Goal: Navigation & Orientation: Understand site structure

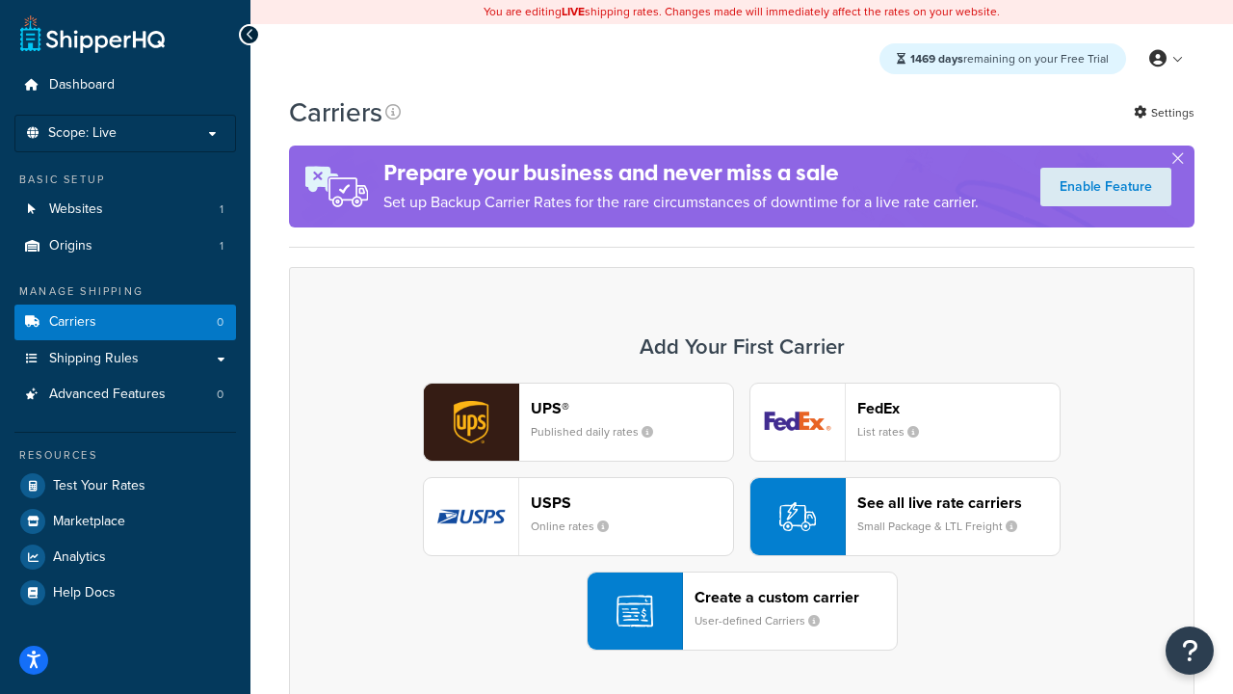
click at [742, 516] on div "UPS® Published daily rates FedEx List rates USPS Online rates See all live rate…" at bounding box center [741, 516] width 865 height 268
click at [958, 407] on header "FedEx" at bounding box center [958, 408] width 202 height 18
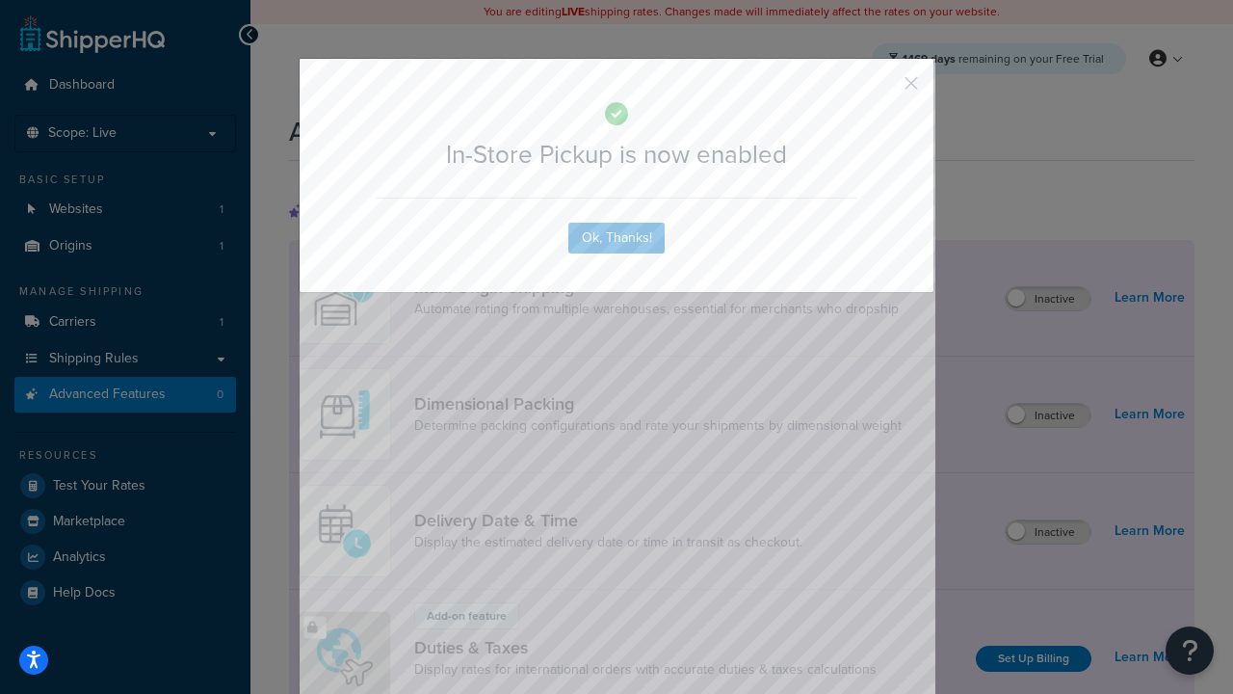
scroll to position [624, 0]
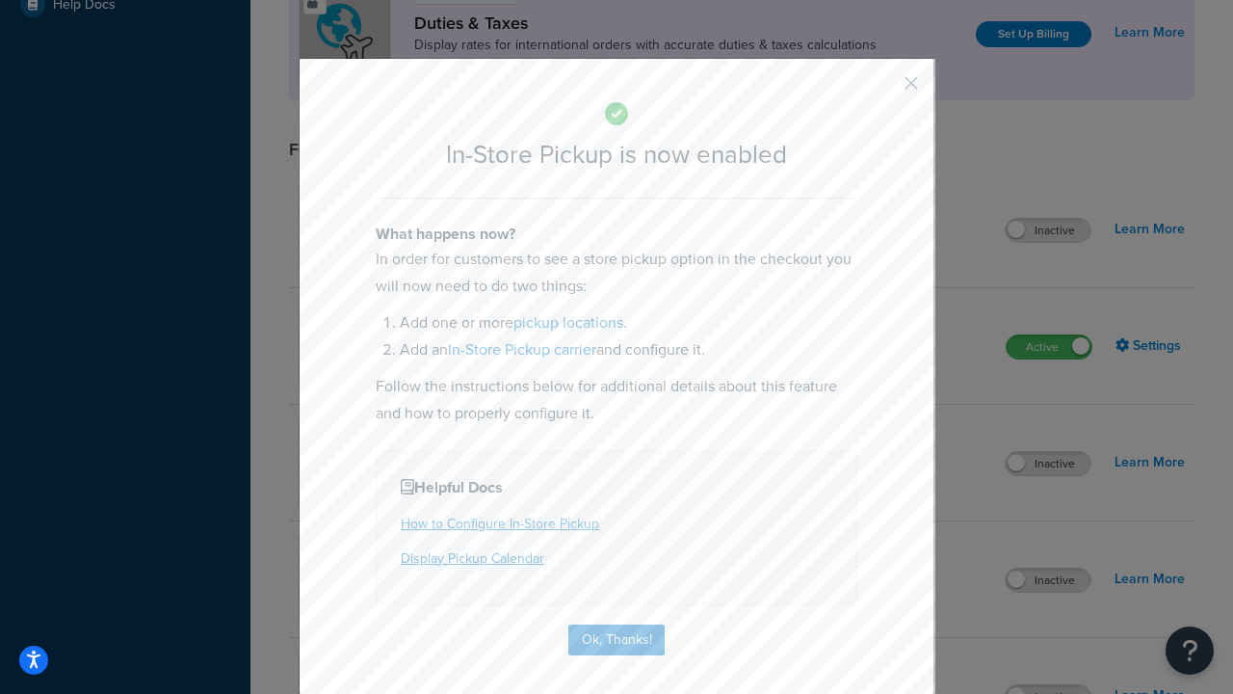
click at [882, 90] on button "button" at bounding box center [882, 90] width 5 height 5
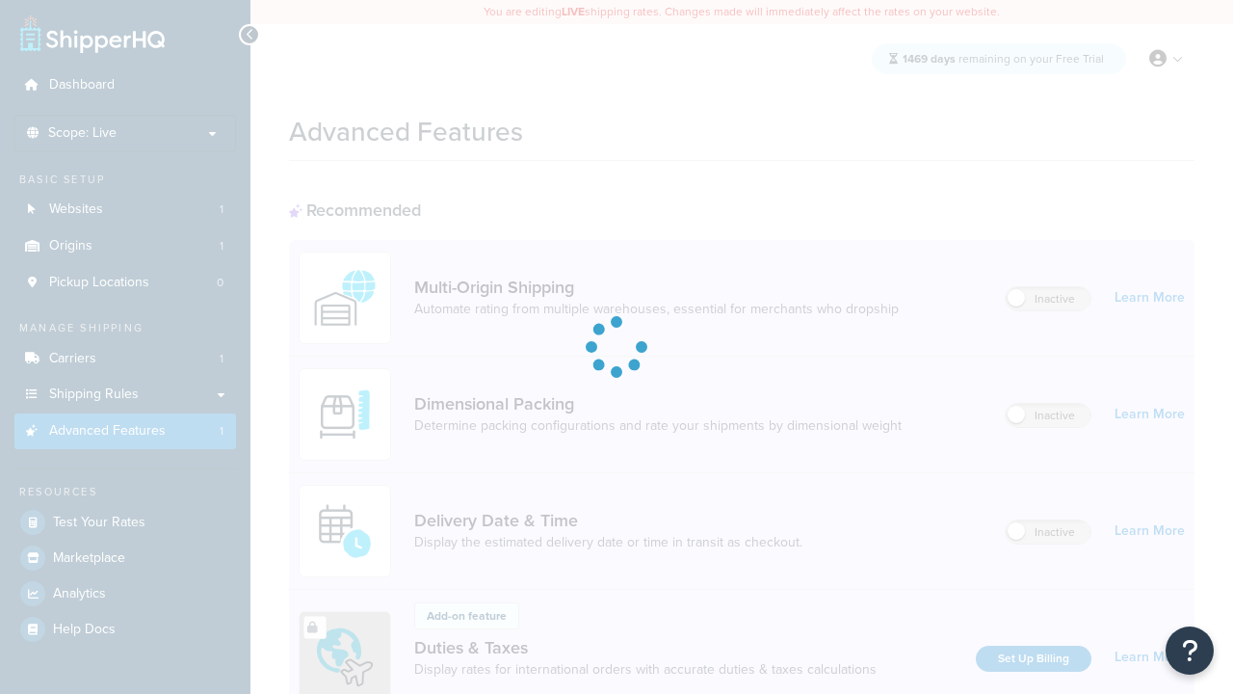
scroll to position [624, 0]
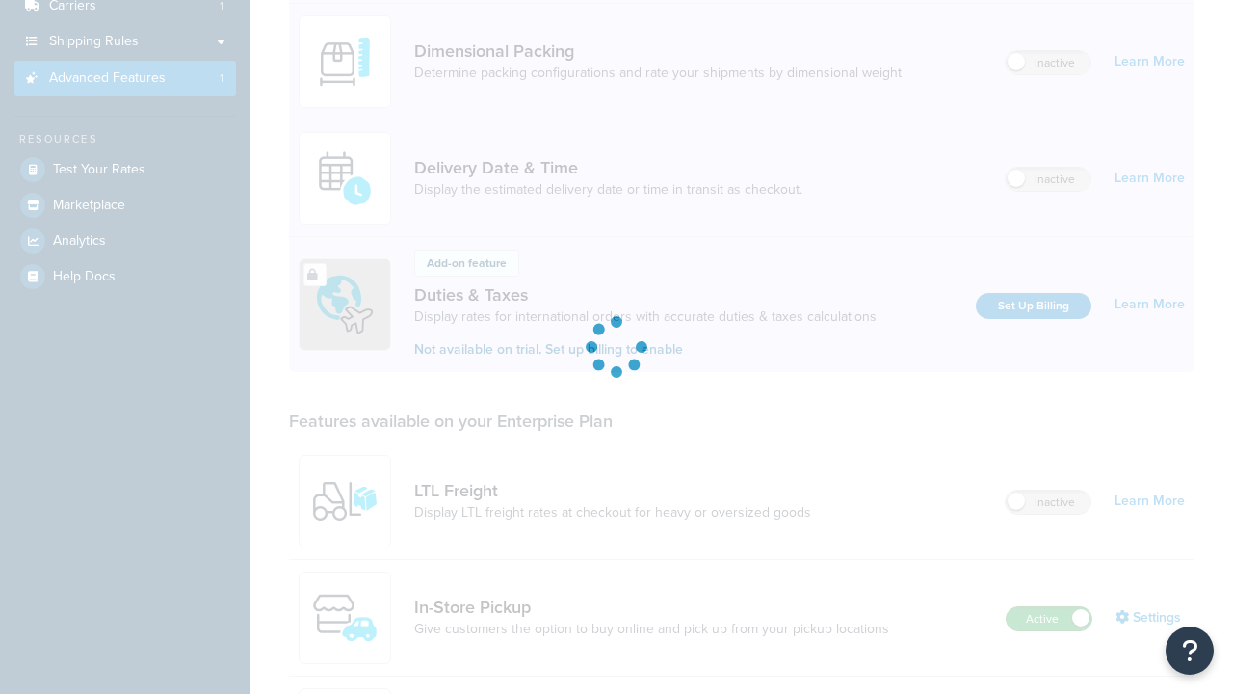
click at [1049, 607] on label "Active" at bounding box center [1049, 618] width 85 height 23
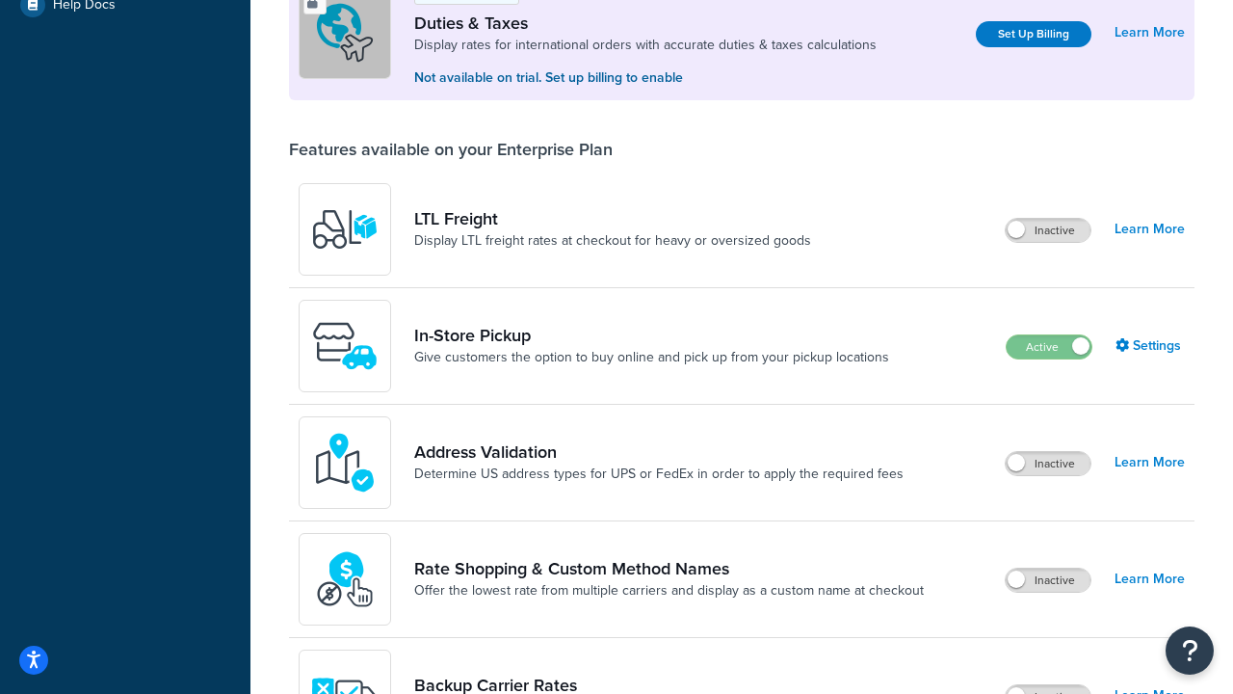
scroll to position [588, 0]
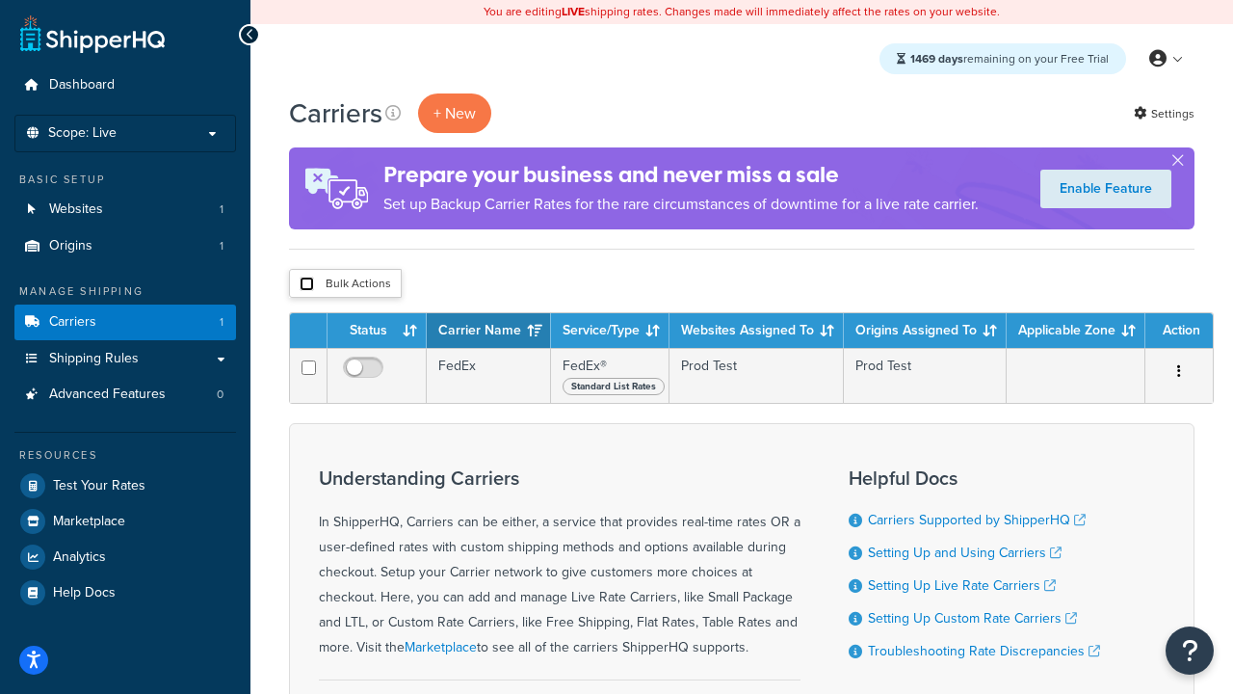
click at [306, 284] on input "checkbox" at bounding box center [307, 283] width 14 height 14
checkbox input "true"
click at [0, 0] on button "Delete" at bounding box center [0, 0] width 0 height 0
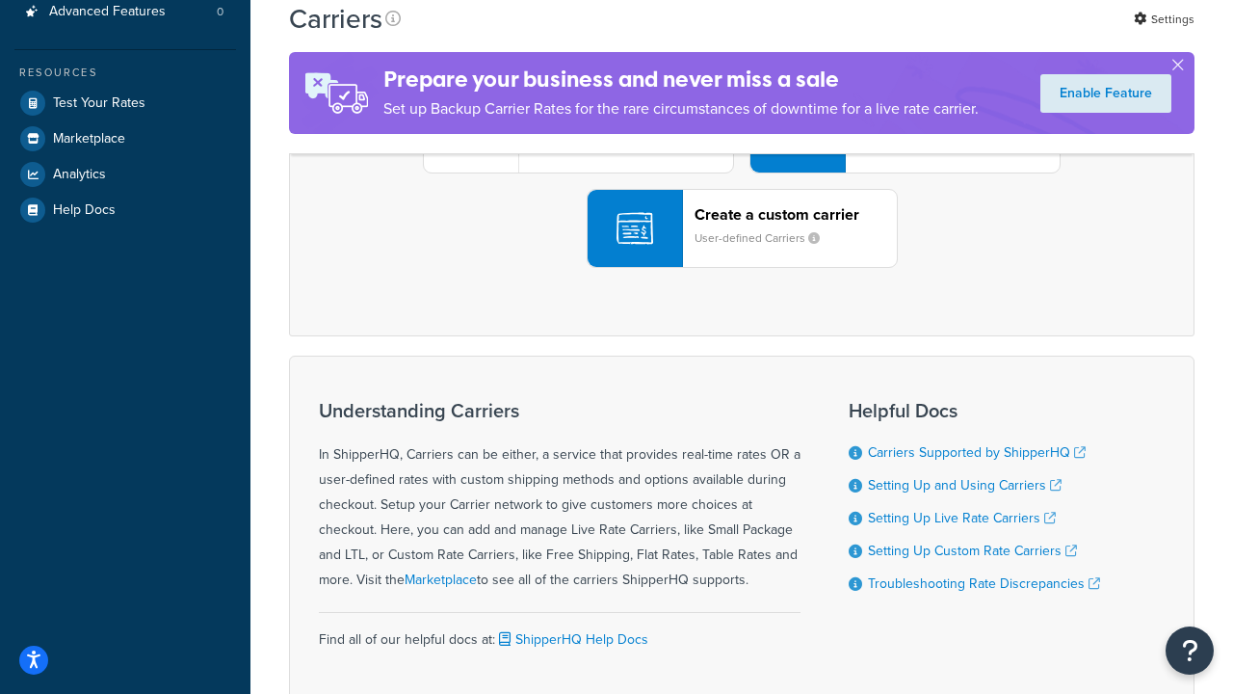
click at [742, 268] on div "UPS® Published daily rates FedEx List rates USPS Online rates See all live rate…" at bounding box center [741, 134] width 865 height 268
click at [958, 35] on header "FedEx" at bounding box center [958, 25] width 202 height 18
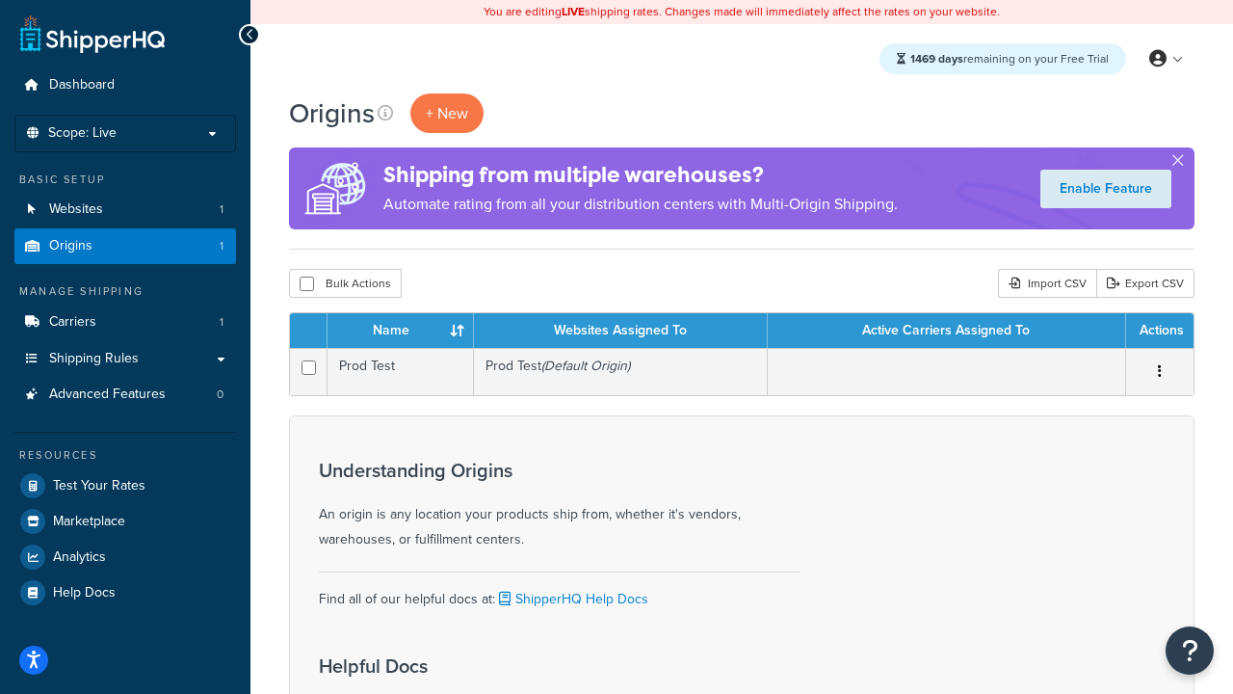
click at [400, 331] on th "Name" at bounding box center [401, 330] width 146 height 35
click at [620, 331] on th "Websites Assigned To" at bounding box center [621, 330] width 294 height 35
click at [946, 331] on th "Active Carriers Assigned To" at bounding box center [947, 330] width 358 height 35
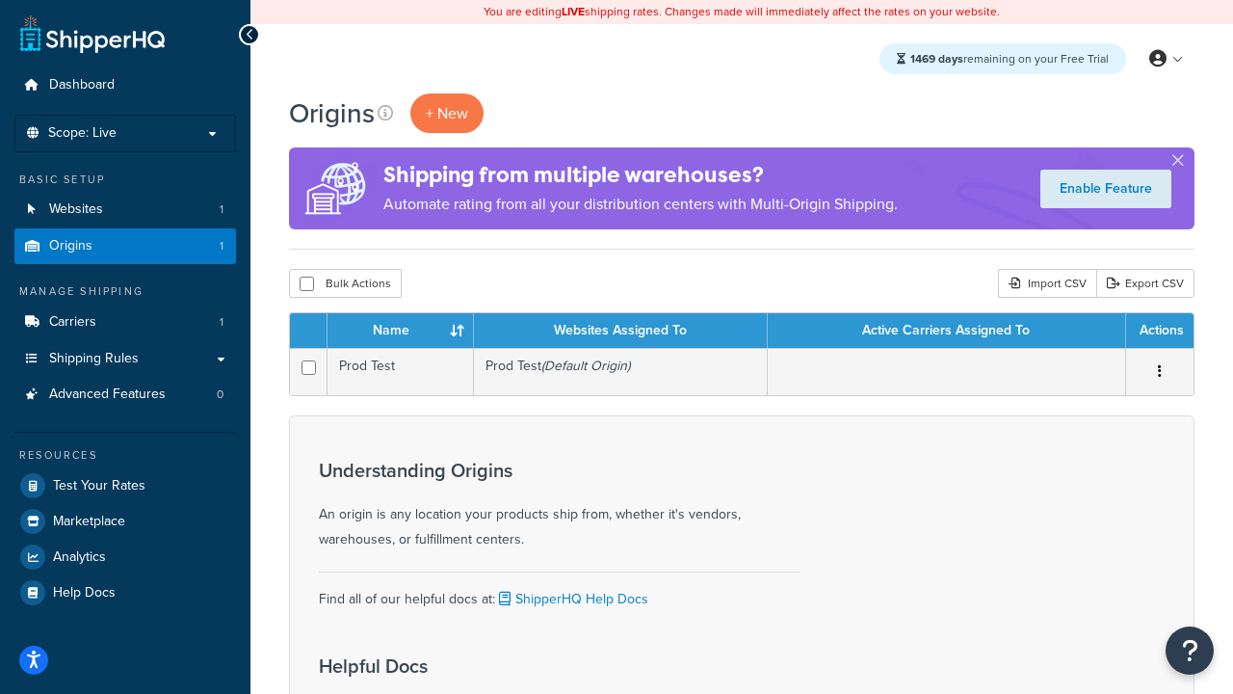
click at [946, 331] on th "Active Carriers Assigned To" at bounding box center [947, 330] width 358 height 35
click at [1159, 331] on th "Actions" at bounding box center [1159, 330] width 67 height 35
click at [385, 113] on icon at bounding box center [385, 112] width 15 height 15
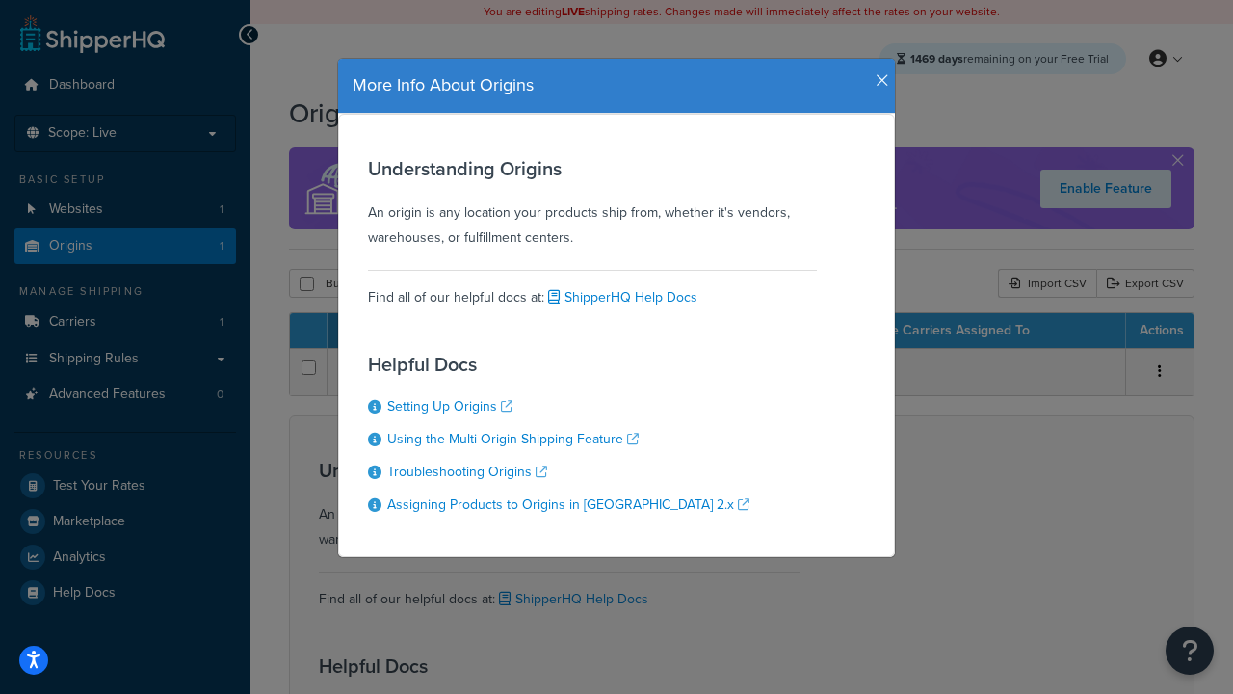
click at [878, 73] on icon "button" at bounding box center [882, 80] width 13 height 17
